Goal: Find specific page/section: Find specific page/section

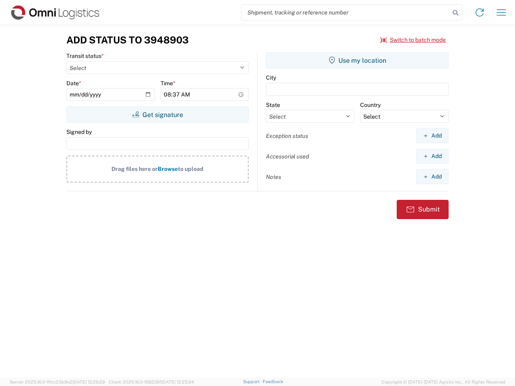
click at [346, 12] on input "search" at bounding box center [345, 12] width 208 height 15
click at [455, 13] on icon at bounding box center [455, 12] width 11 height 11
click at [480, 12] on icon at bounding box center [479, 12] width 13 height 13
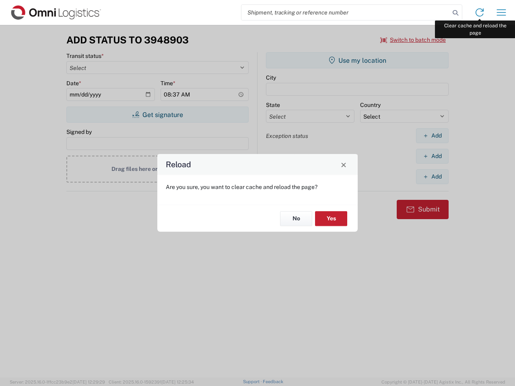
click at [501, 12] on div "Reload Are you sure, you want to clear cache and reload the page? No Yes" at bounding box center [257, 193] width 515 height 386
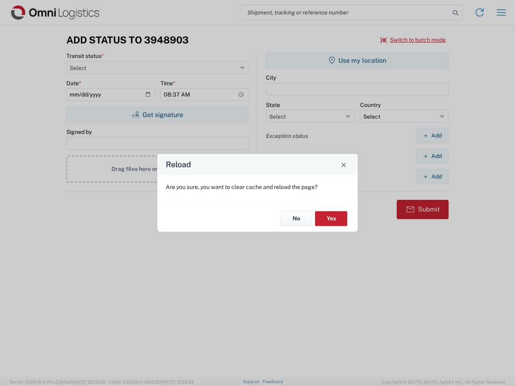
click at [413, 40] on div "Reload Are you sure, you want to clear cache and reload the page? No Yes" at bounding box center [257, 193] width 515 height 386
click at [157, 115] on div "Reload Are you sure, you want to clear cache and reload the page? No Yes" at bounding box center [257, 193] width 515 height 386
click at [357, 60] on div "Reload Are you sure, you want to clear cache and reload the page? No Yes" at bounding box center [257, 193] width 515 height 386
click at [432, 136] on div "Reload Are you sure, you want to clear cache and reload the page? No Yes" at bounding box center [257, 193] width 515 height 386
click at [432, 156] on div "Reload Are you sure, you want to clear cache and reload the page? No Yes" at bounding box center [257, 193] width 515 height 386
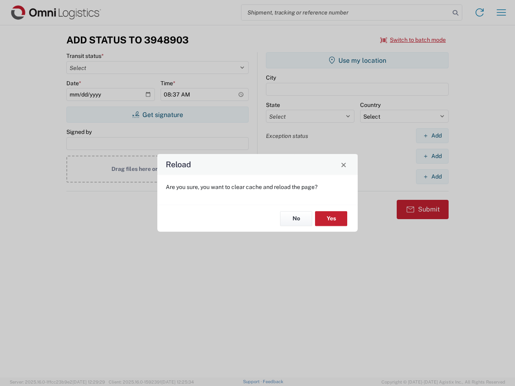
click at [432, 177] on div "Reload Are you sure, you want to clear cache and reload the page? No Yes" at bounding box center [257, 193] width 515 height 386
